Goal: Task Accomplishment & Management: Use online tool/utility

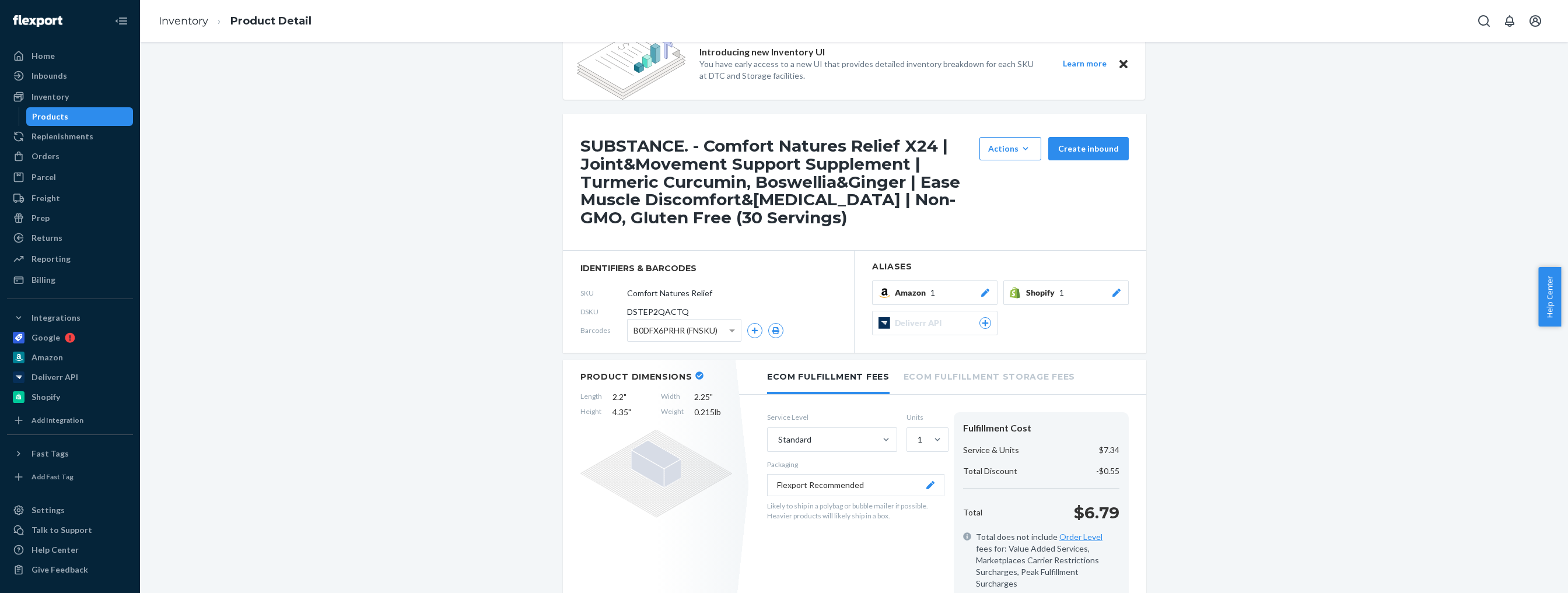
scroll to position [31, 0]
click at [1098, 154] on button "Create inbound" at bounding box center [1088, 150] width 80 height 23
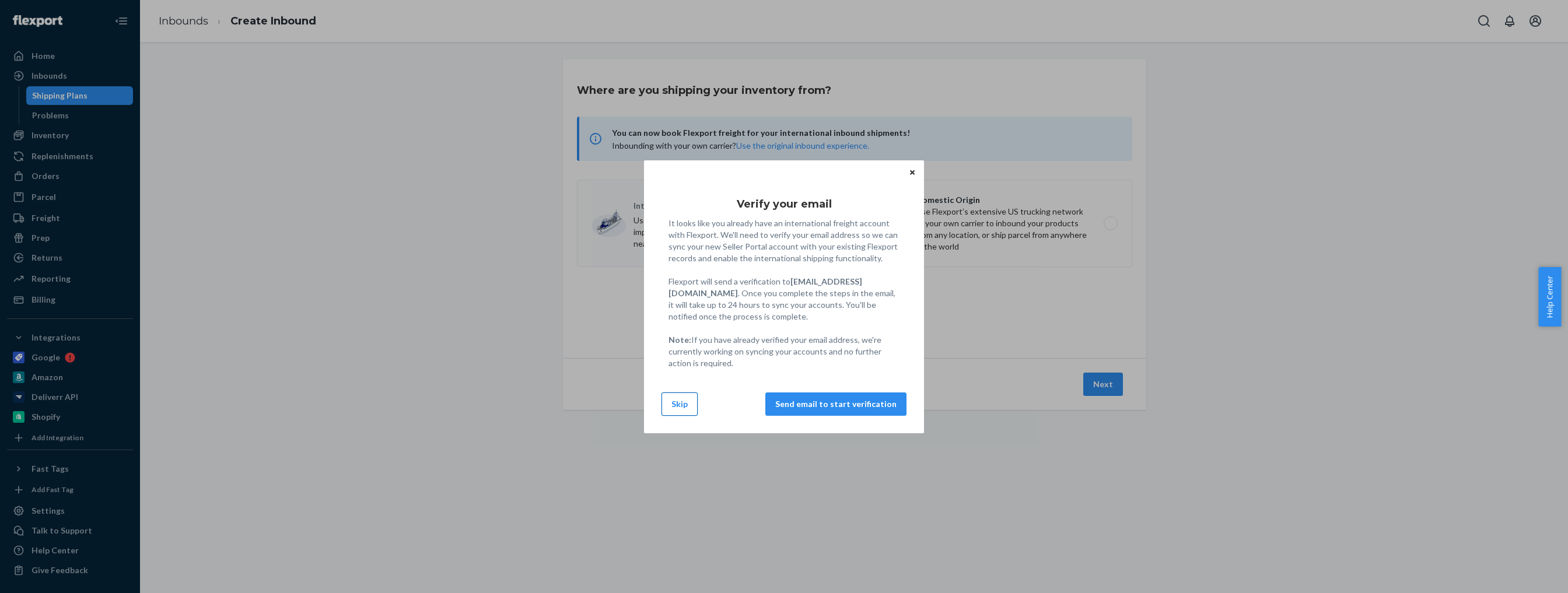
click at [682, 411] on button "Skip" at bounding box center [679, 404] width 36 height 23
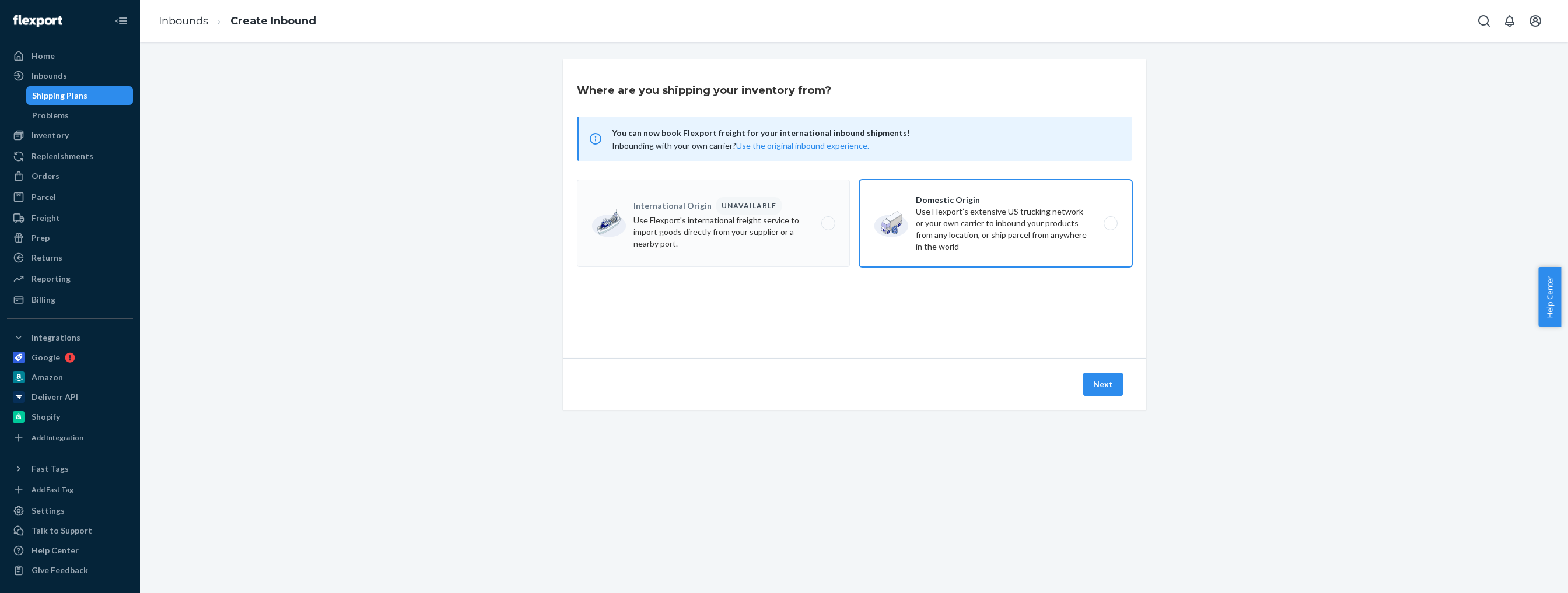
click at [1103, 225] on label "Domestic Origin Use Flexport’s extensive US trucking network or your own carrie…" at bounding box center [996, 223] width 273 height 88
click at [1110, 225] on input "Domestic Origin Use Flexport’s extensive US trucking network or your own carrie…" at bounding box center [1114, 223] width 7 height 7
radio input "true"
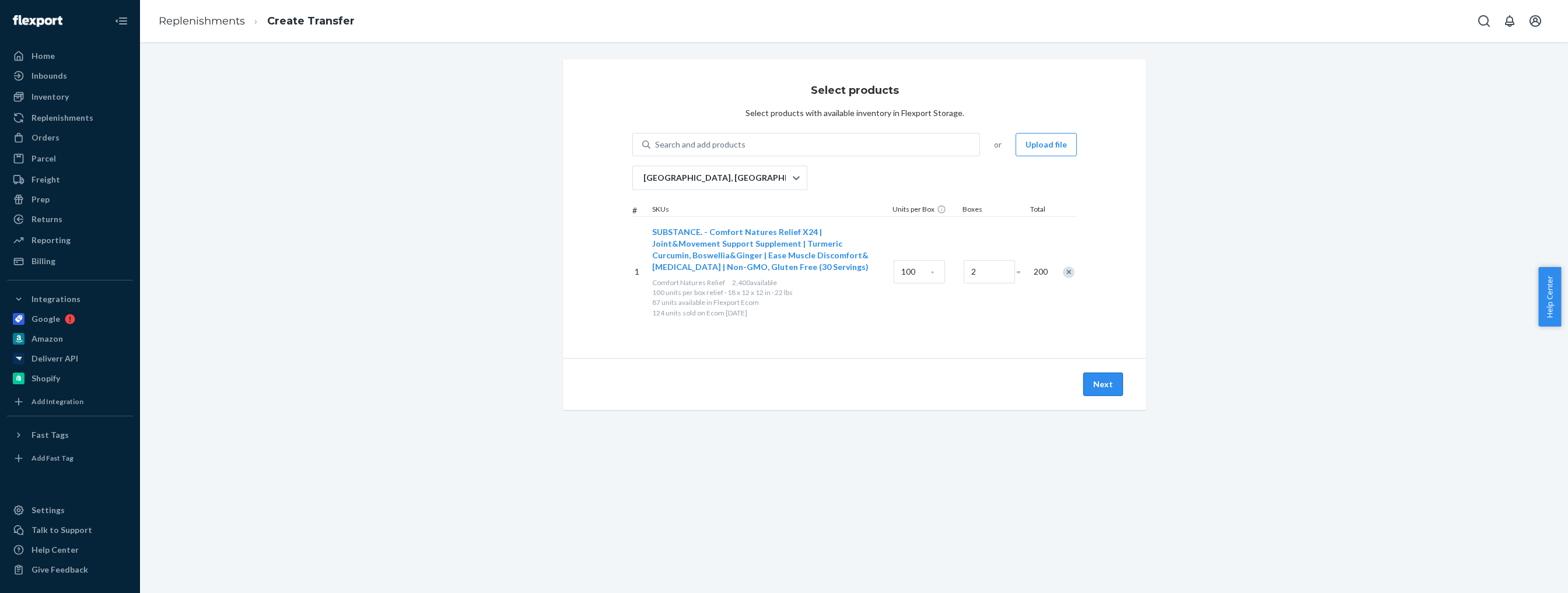
click at [1099, 387] on button "Next" at bounding box center [1103, 384] width 40 height 23
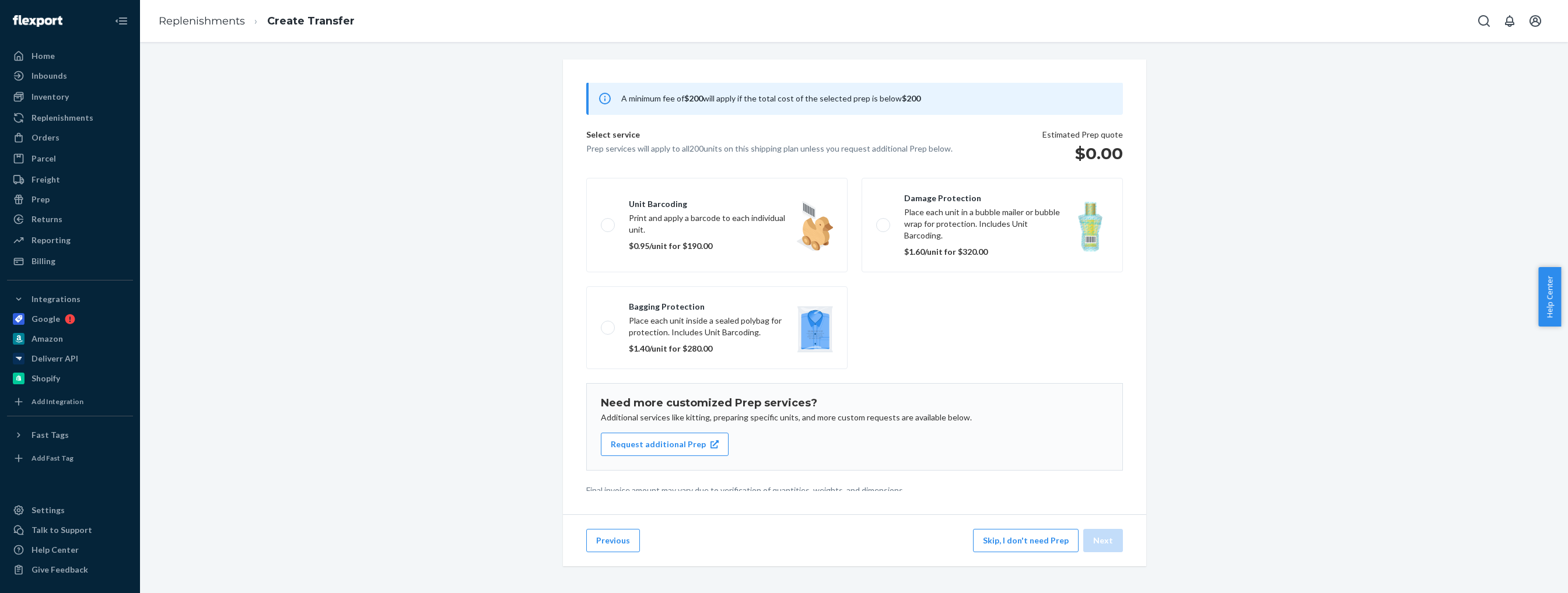
scroll to position [75, 0]
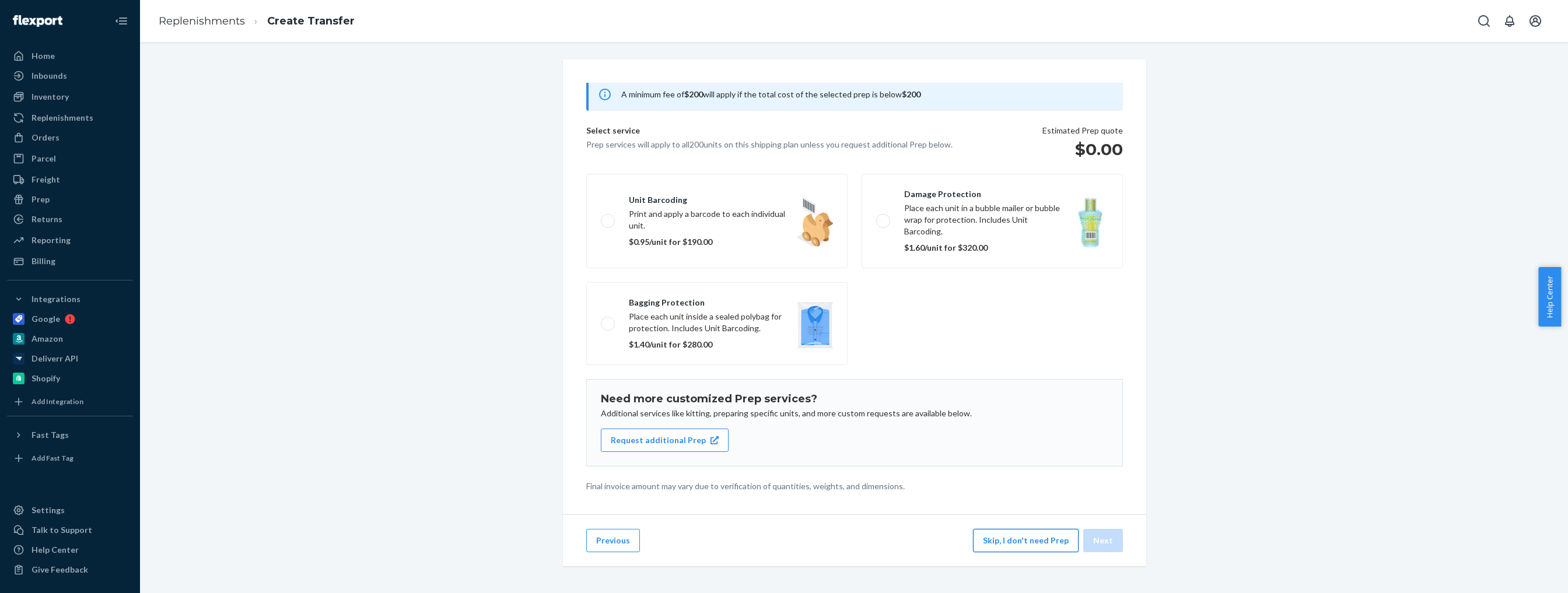
click at [1003, 549] on button "Skip, I don't need Prep" at bounding box center [1025, 540] width 105 height 23
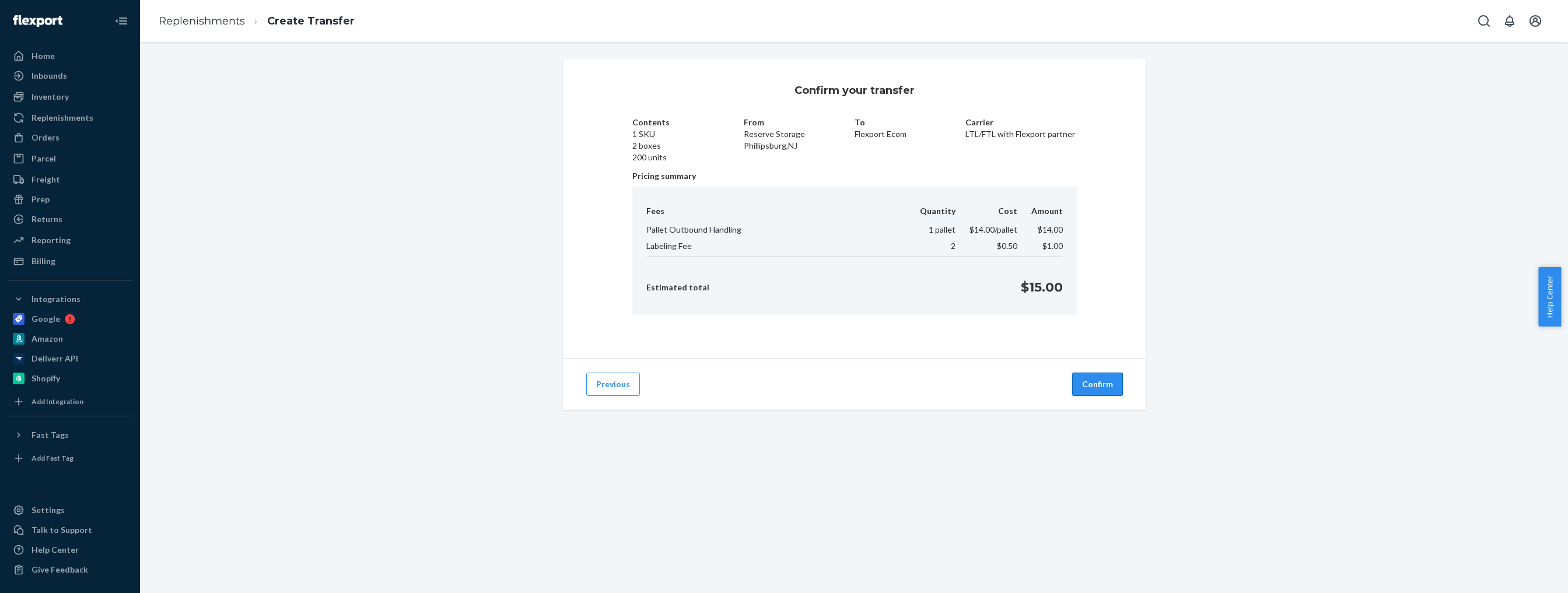
click at [1090, 384] on button "Confirm" at bounding box center [1097, 384] width 51 height 23
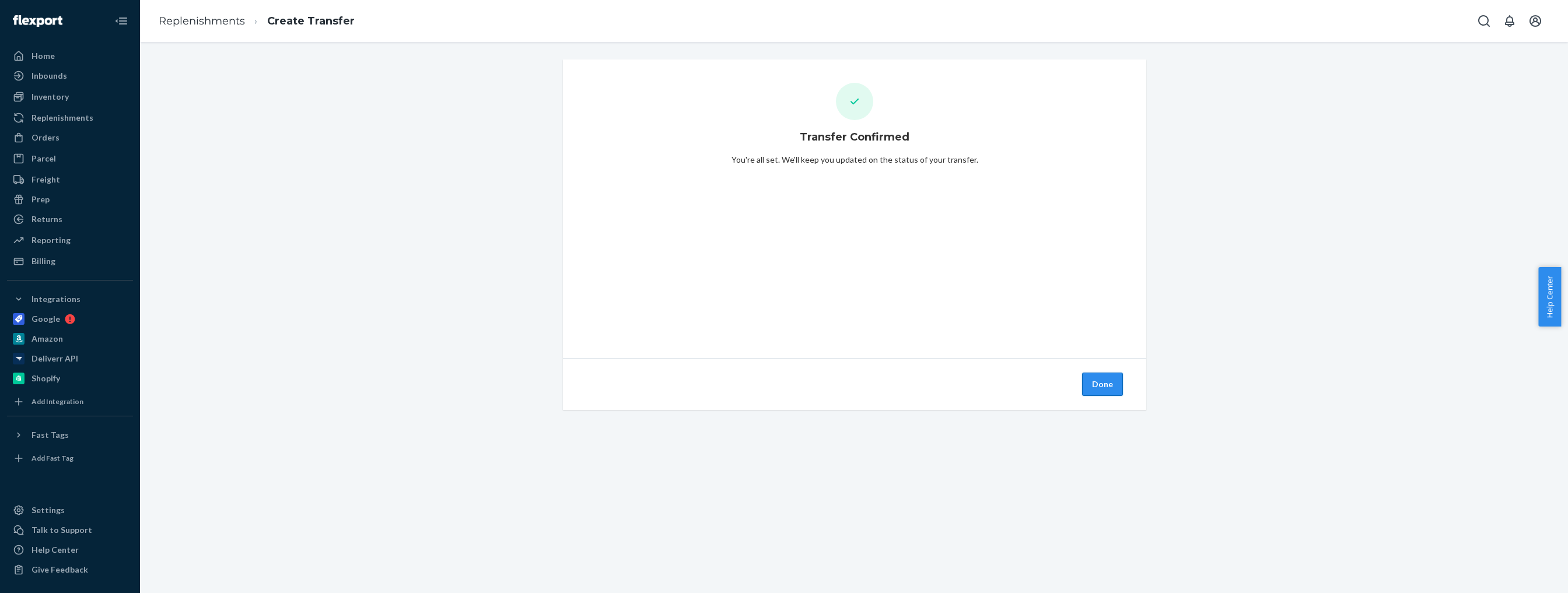
click at [1106, 381] on button "Done" at bounding box center [1102, 384] width 41 height 23
